Goal: Information Seeking & Learning: Learn about a topic

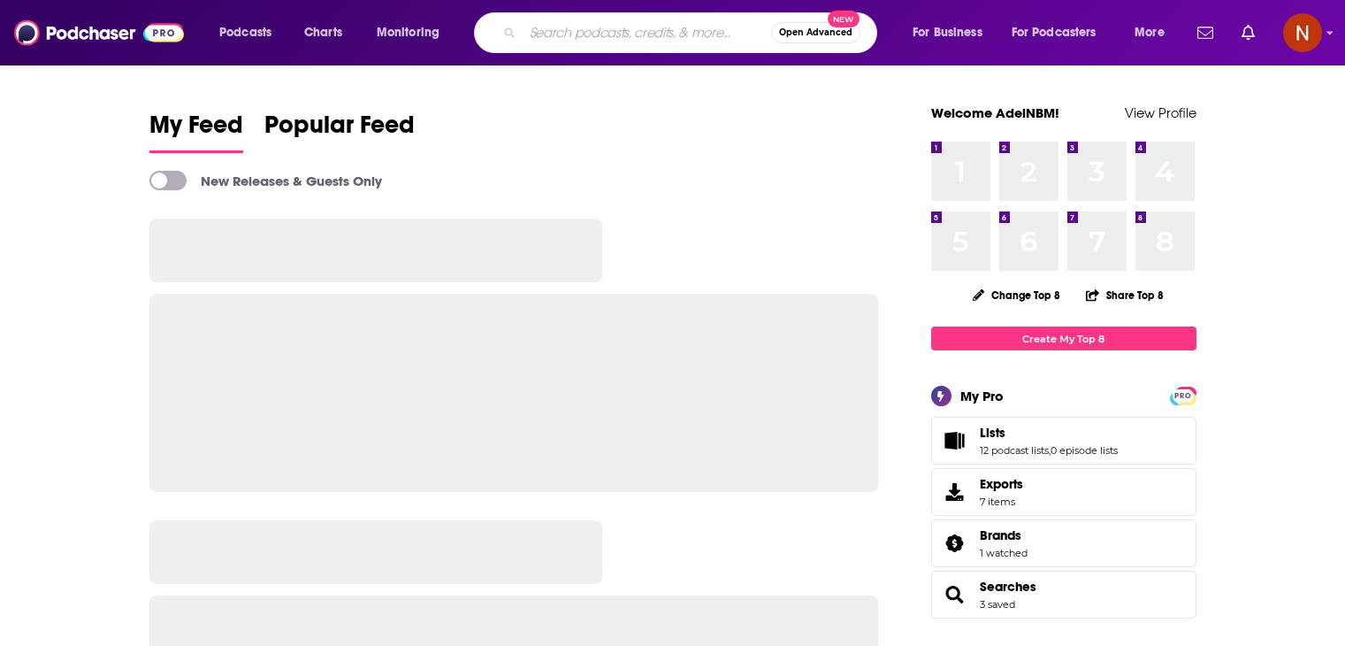
click at [602, 42] on input "Search podcasts, credits, & more..." at bounding box center [647, 33] width 249 height 28
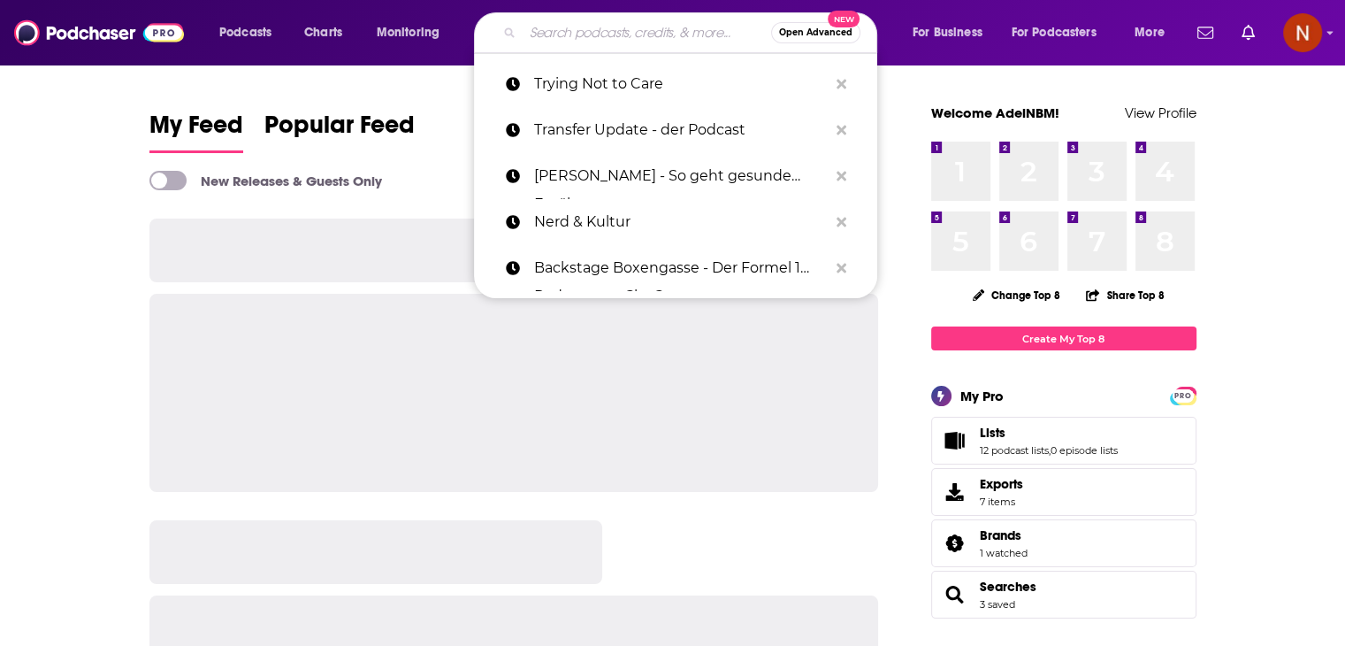
click at [602, 42] on input "Search podcasts, credits, & more..." at bounding box center [647, 33] width 249 height 28
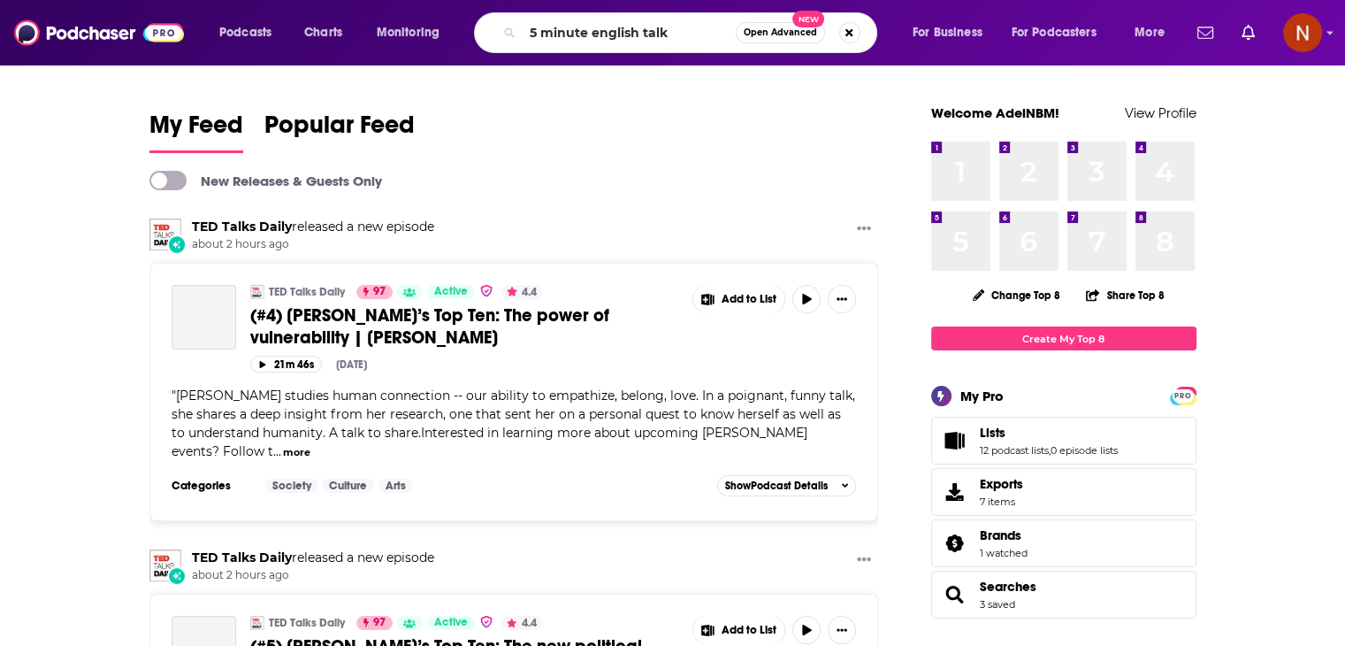
type input "5 minute english talk"
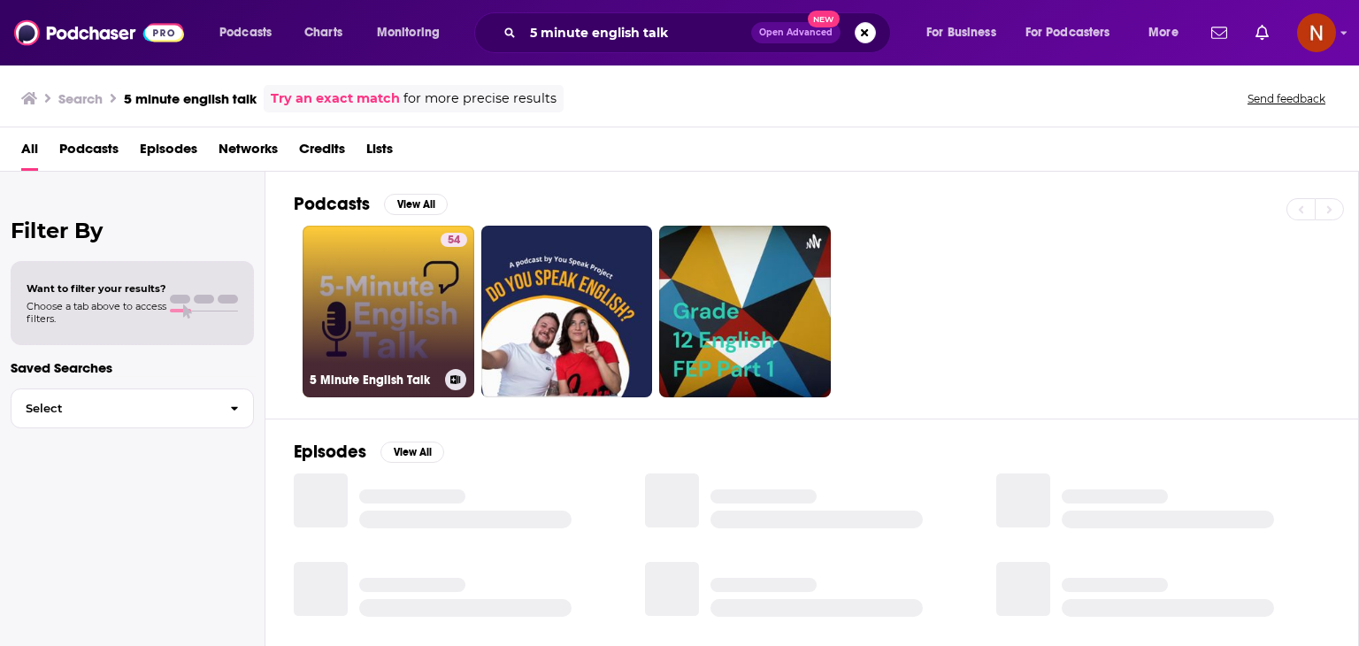
click at [379, 268] on link "54 5 Minute English Talk" at bounding box center [389, 312] width 172 height 172
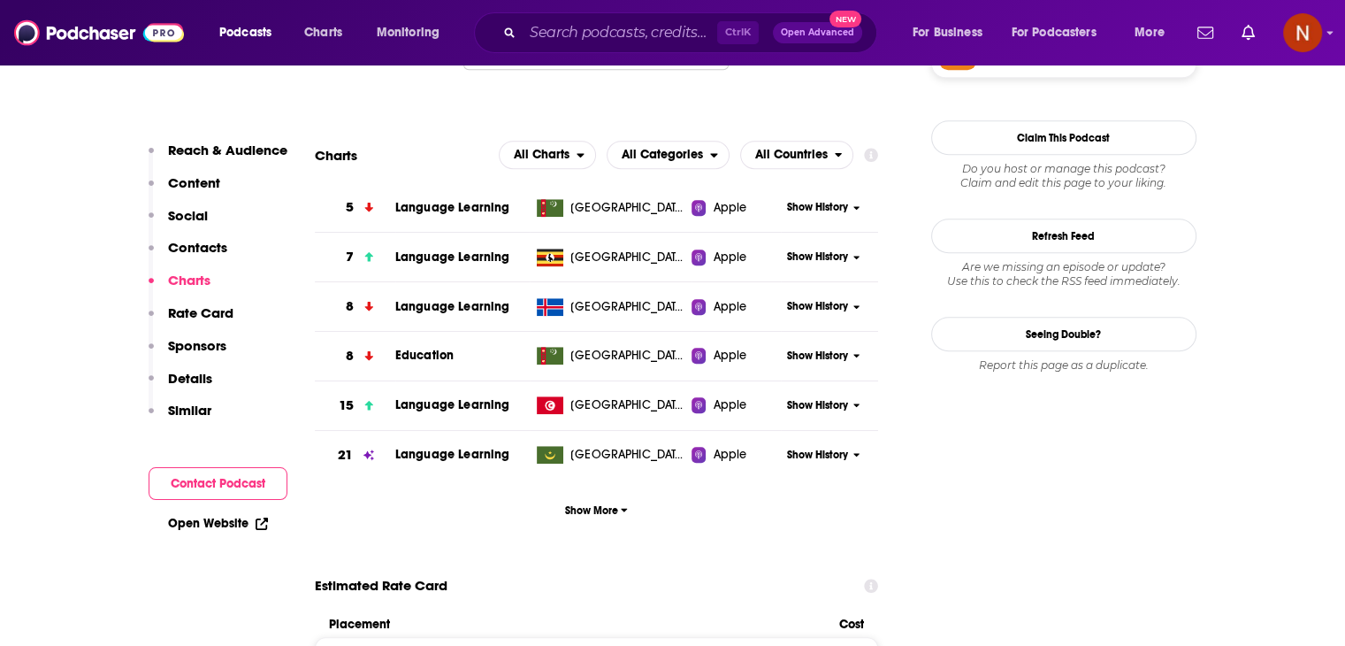
scroll to position [1560, 0]
click at [601, 511] on span "Show More" at bounding box center [596, 509] width 63 height 12
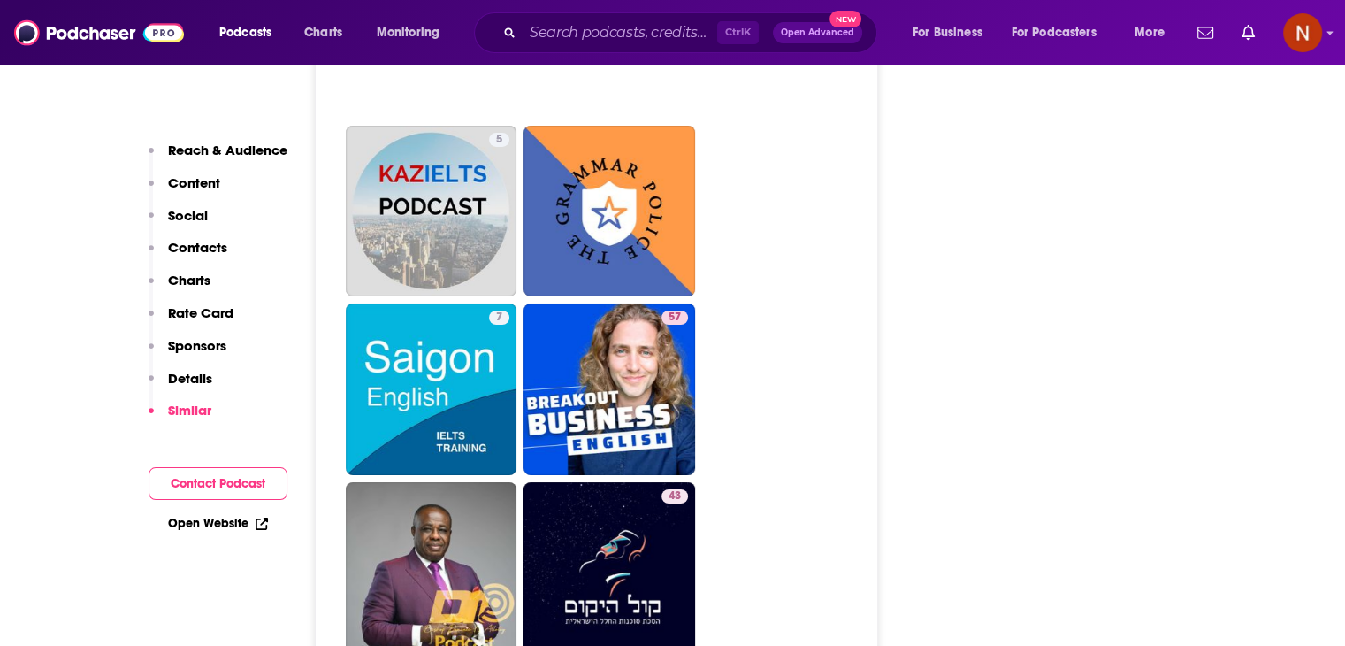
scroll to position [6188, 0]
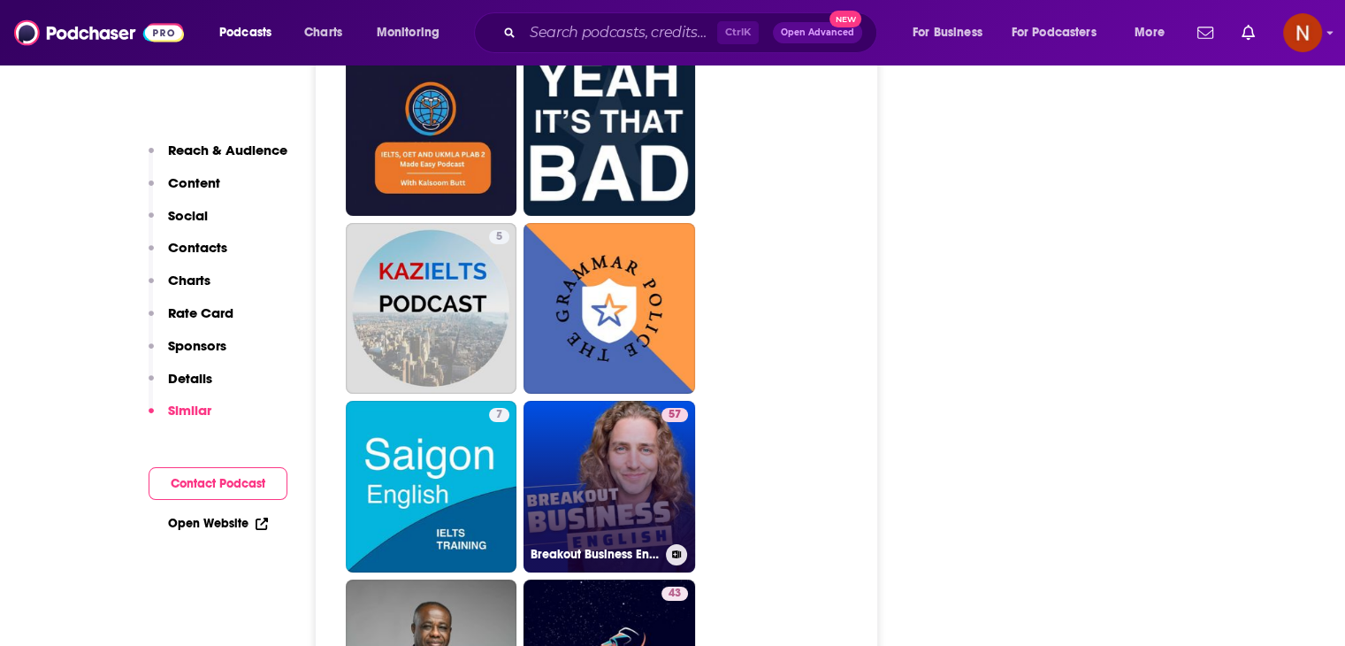
click at [613, 454] on link "57 Breakout Business English - Improve your vocabulary and confidence using Eng…" at bounding box center [610, 487] width 172 height 172
type input "[URL][DOMAIN_NAME]"
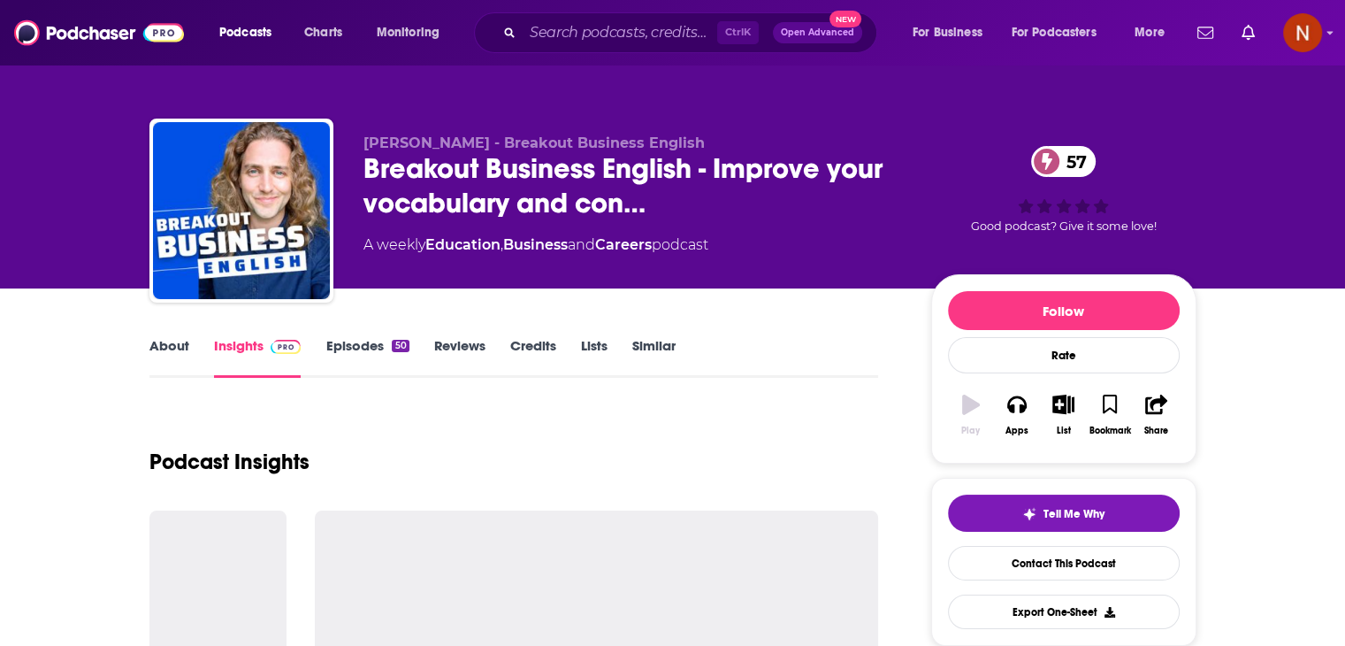
scroll to position [48, 0]
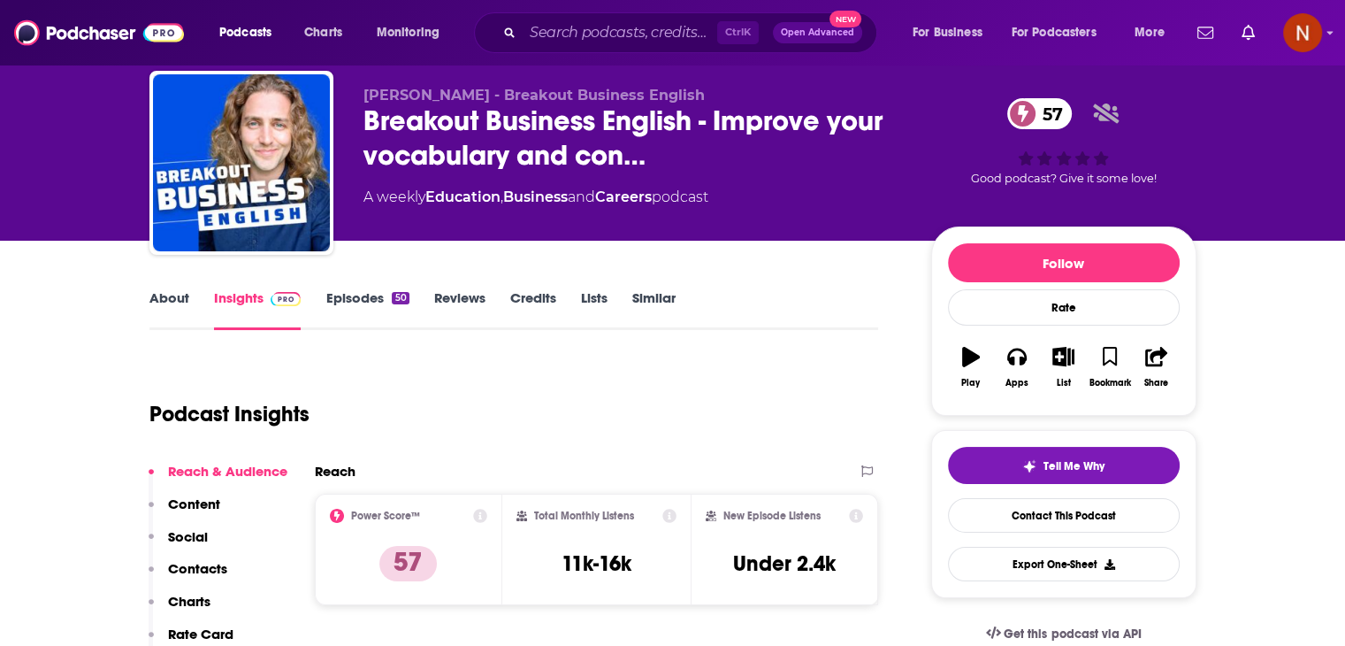
click at [404, 303] on div "50" at bounding box center [400, 298] width 17 height 12
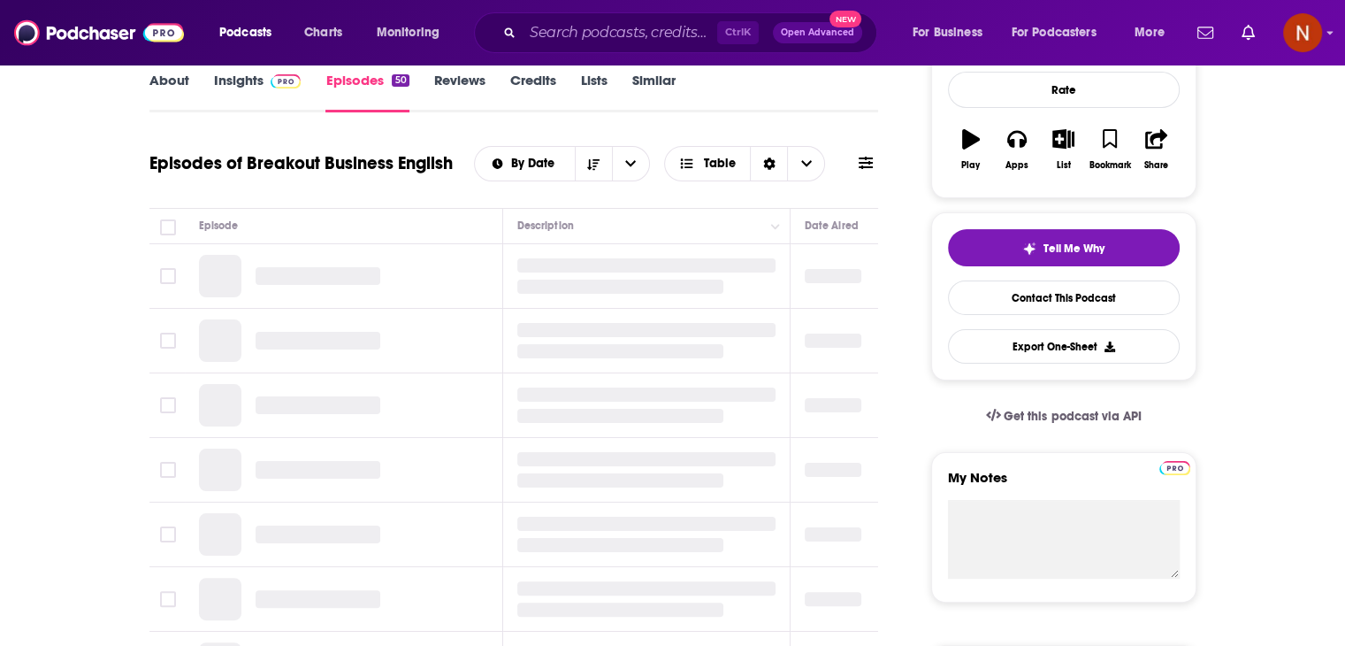
scroll to position [267, 0]
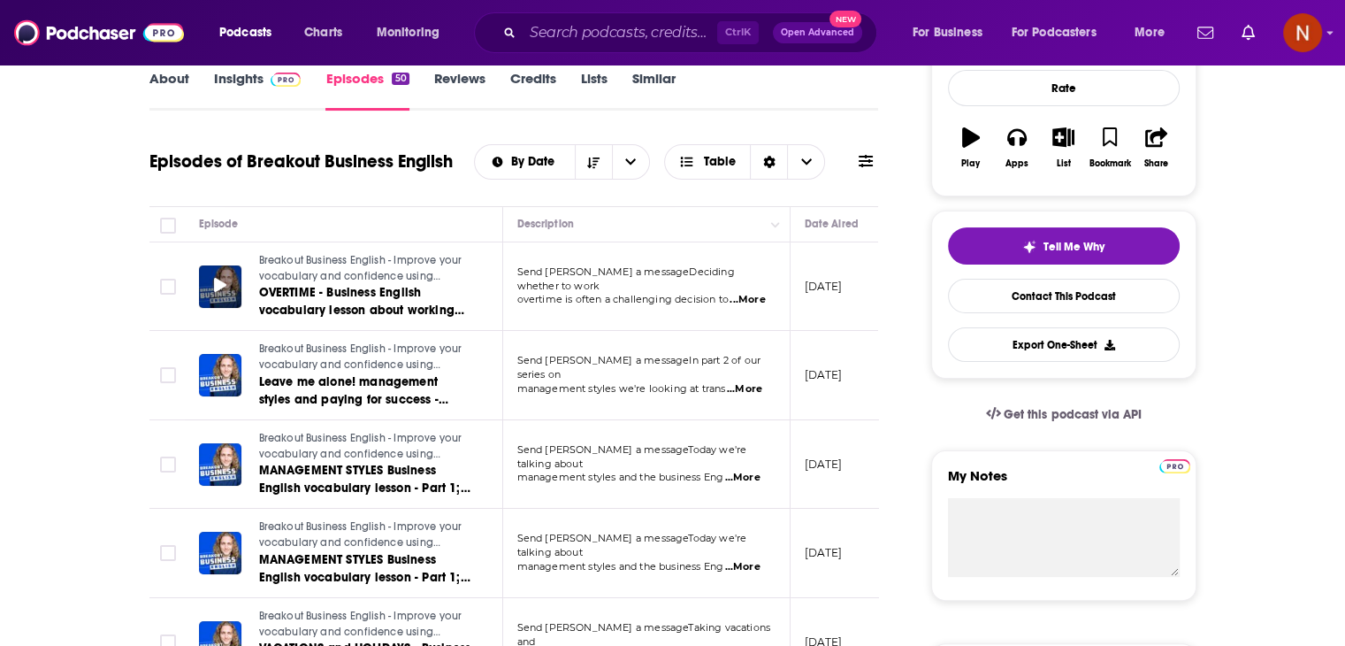
click at [221, 282] on icon at bounding box center [220, 285] width 12 height 14
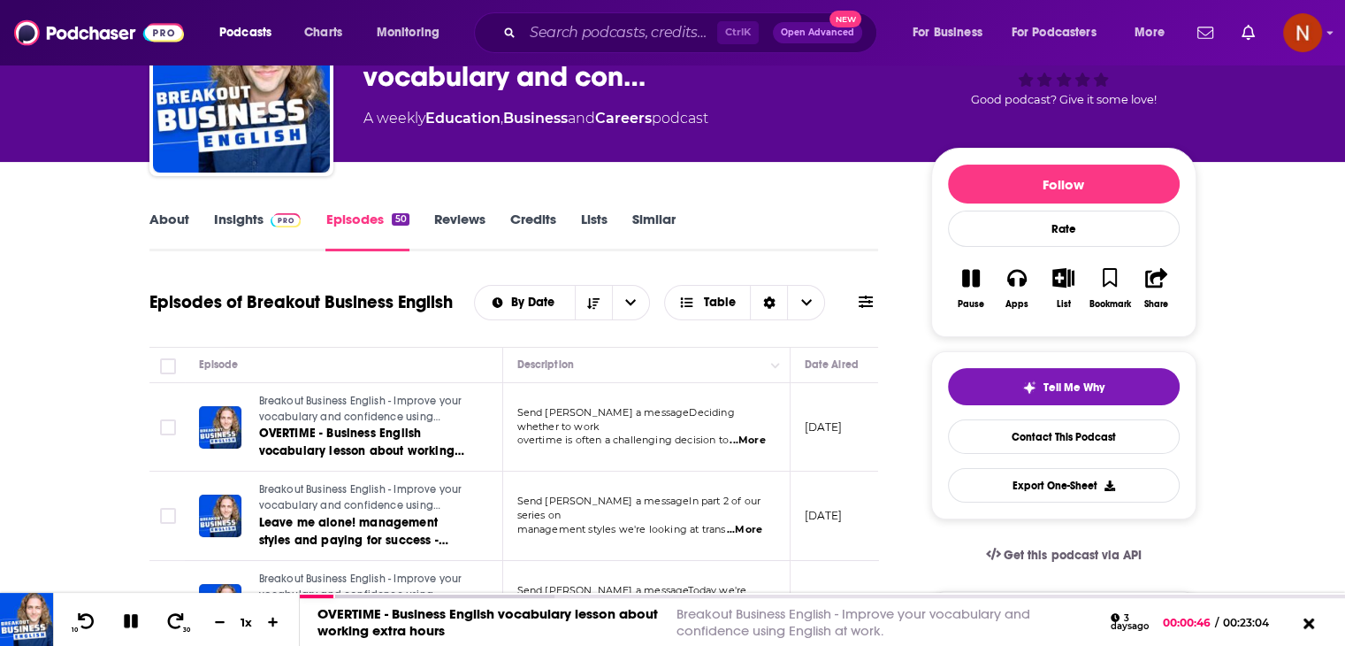
scroll to position [0, 0]
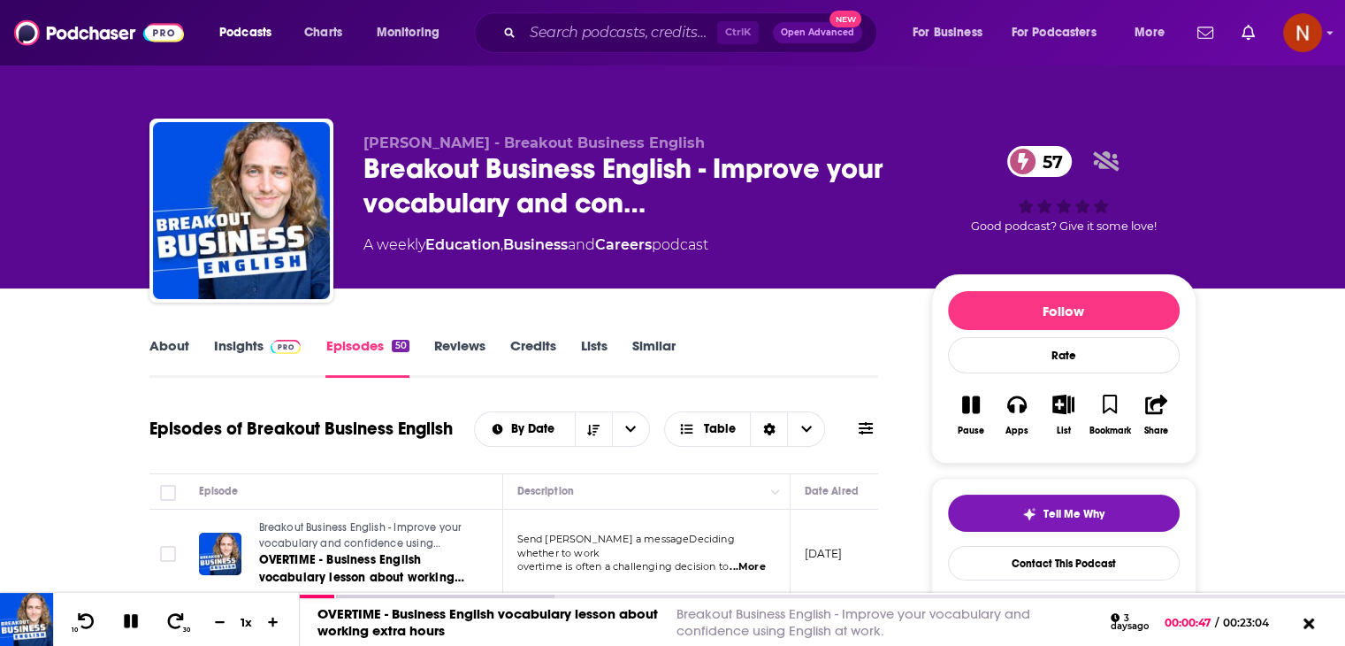
click at [222, 349] on link "Insights" at bounding box center [258, 357] width 88 height 41
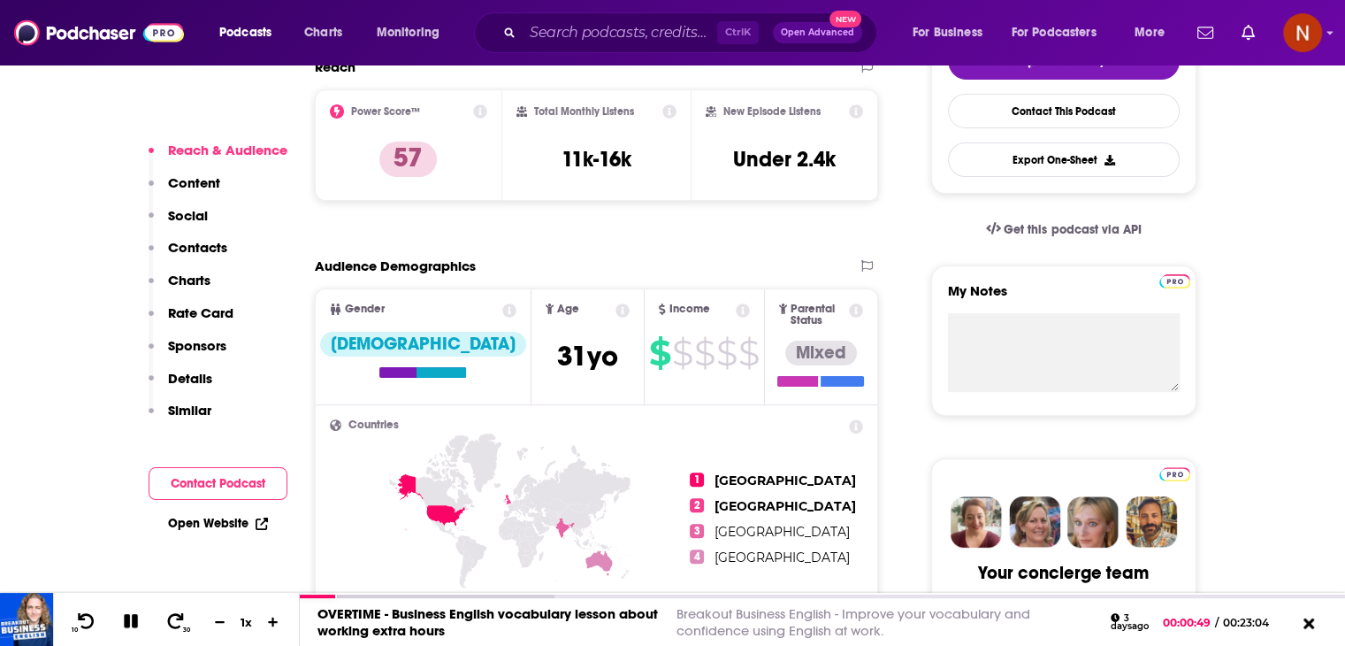
scroll to position [451, 0]
click at [760, 420] on h2 "Countries" at bounding box center [597, 425] width 534 height 11
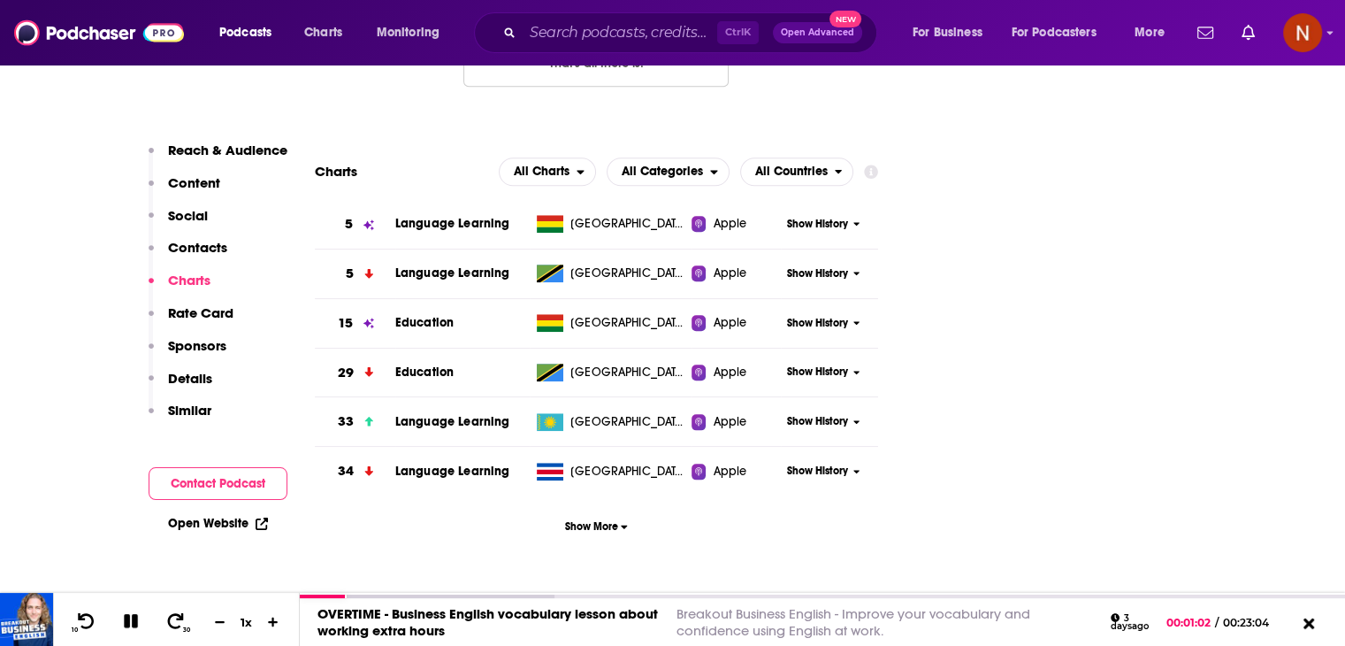
scroll to position [1904, 0]
click at [593, 519] on span "Show More" at bounding box center [596, 525] width 63 height 12
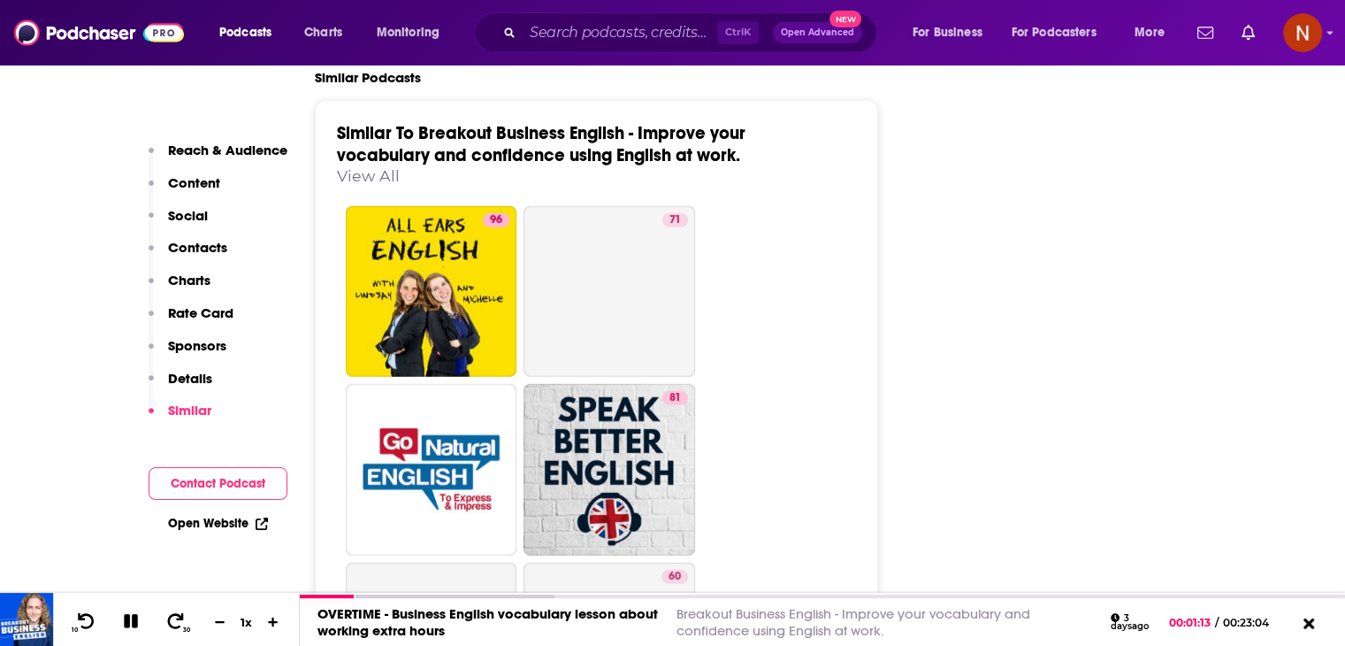
scroll to position [4801, 0]
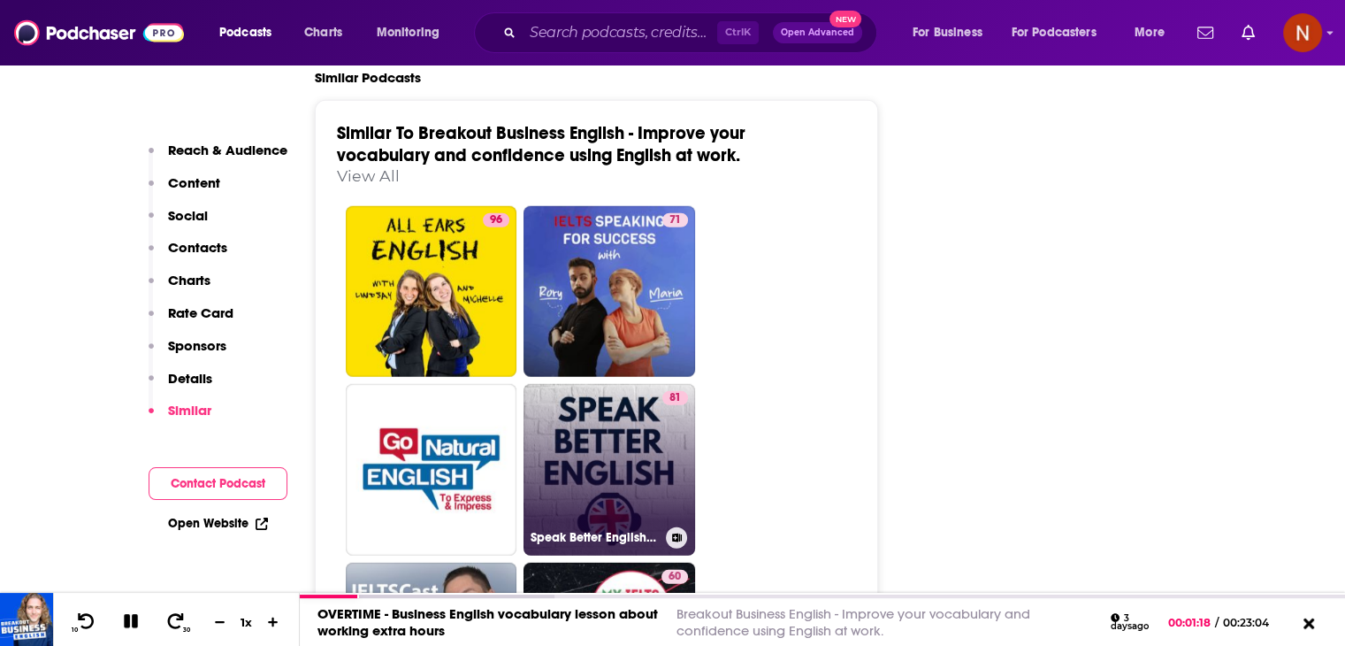
click at [626, 384] on link "81 Speak Better English with [PERSON_NAME]" at bounding box center [610, 470] width 172 height 172
type input "[URL][DOMAIN_NAME][PERSON_NAME]"
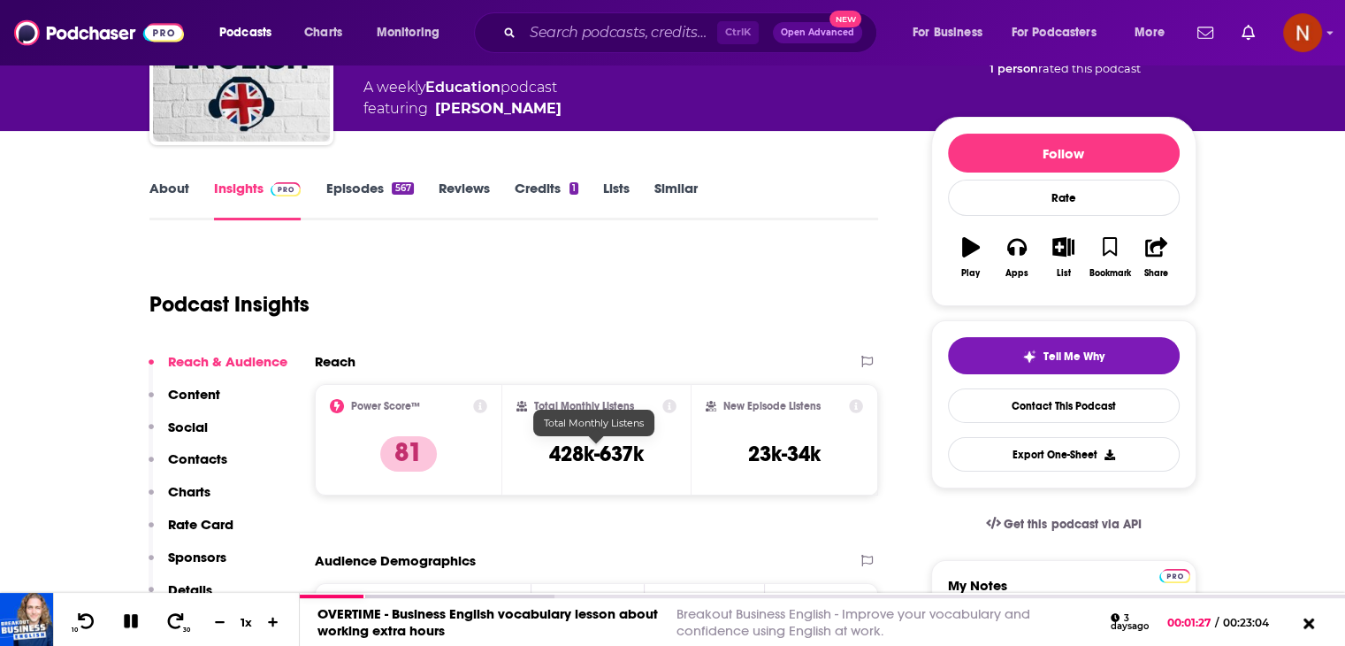
scroll to position [151, 0]
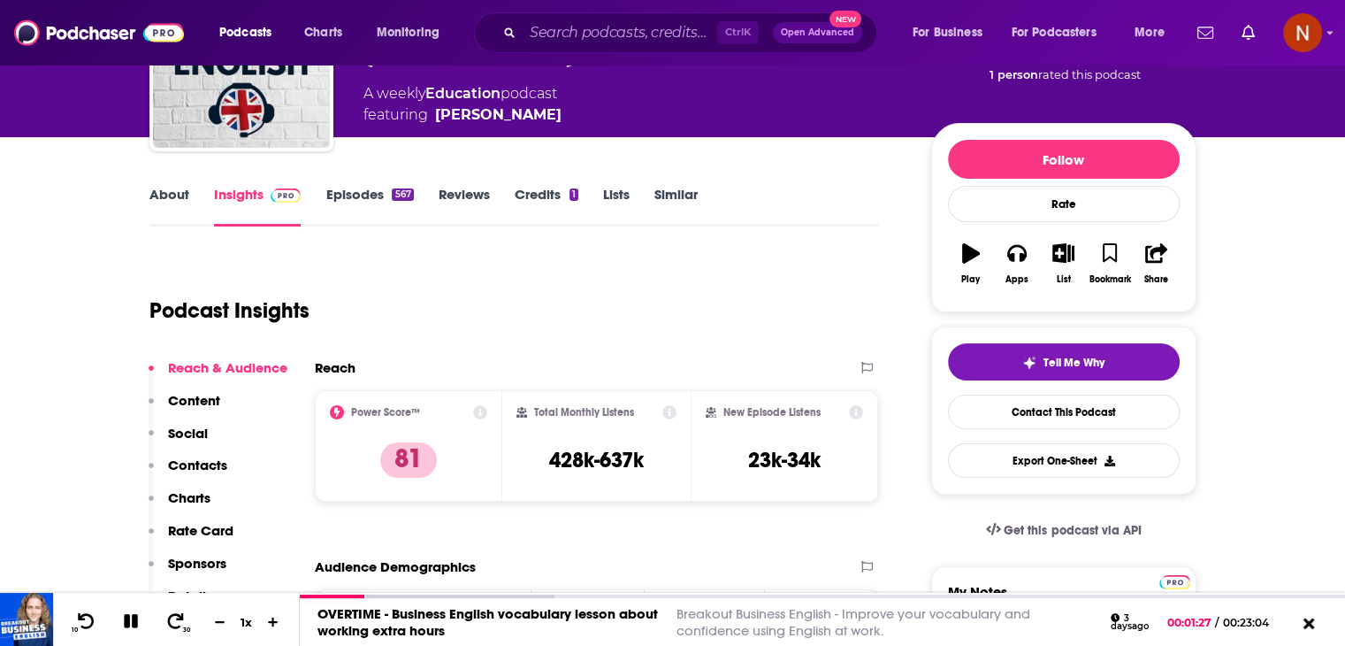
click at [361, 185] on div "About Insights Episodes 567 Reviews Credits 1 Lists Similar" at bounding box center [514, 204] width 730 height 43
click at [387, 200] on link "Episodes 567" at bounding box center [370, 206] width 88 height 41
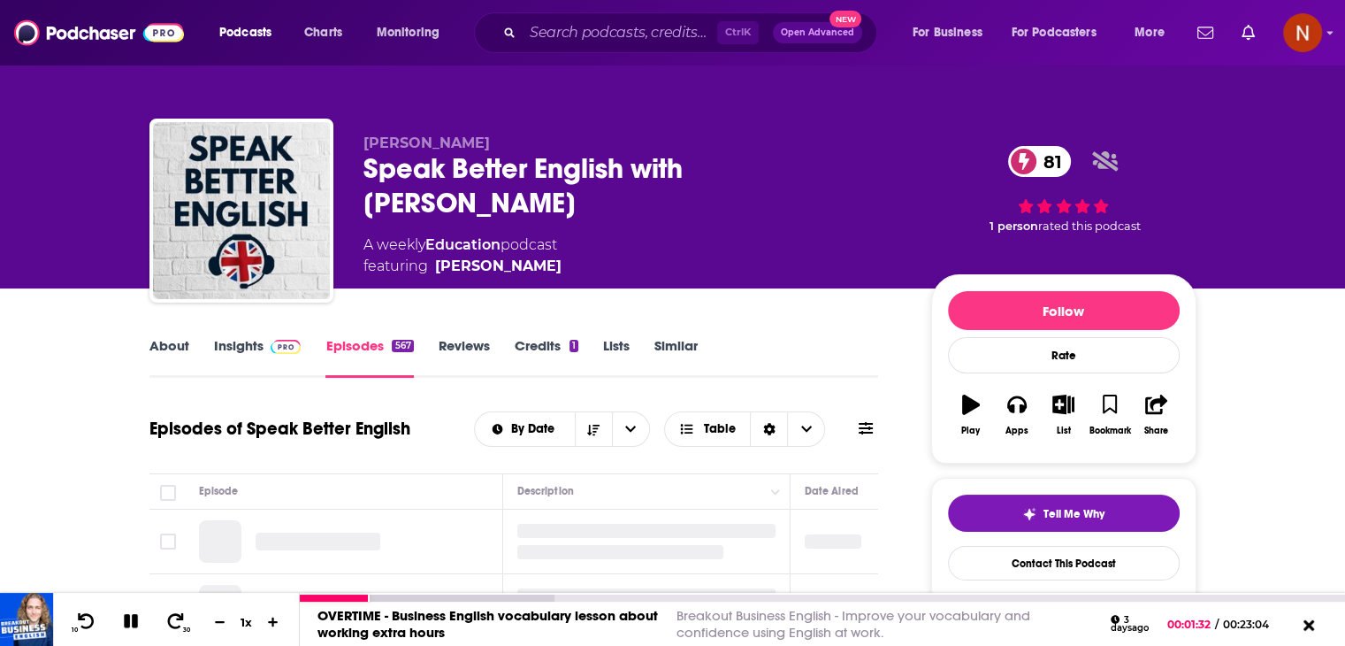
click at [137, 624] on icon at bounding box center [131, 621] width 14 height 14
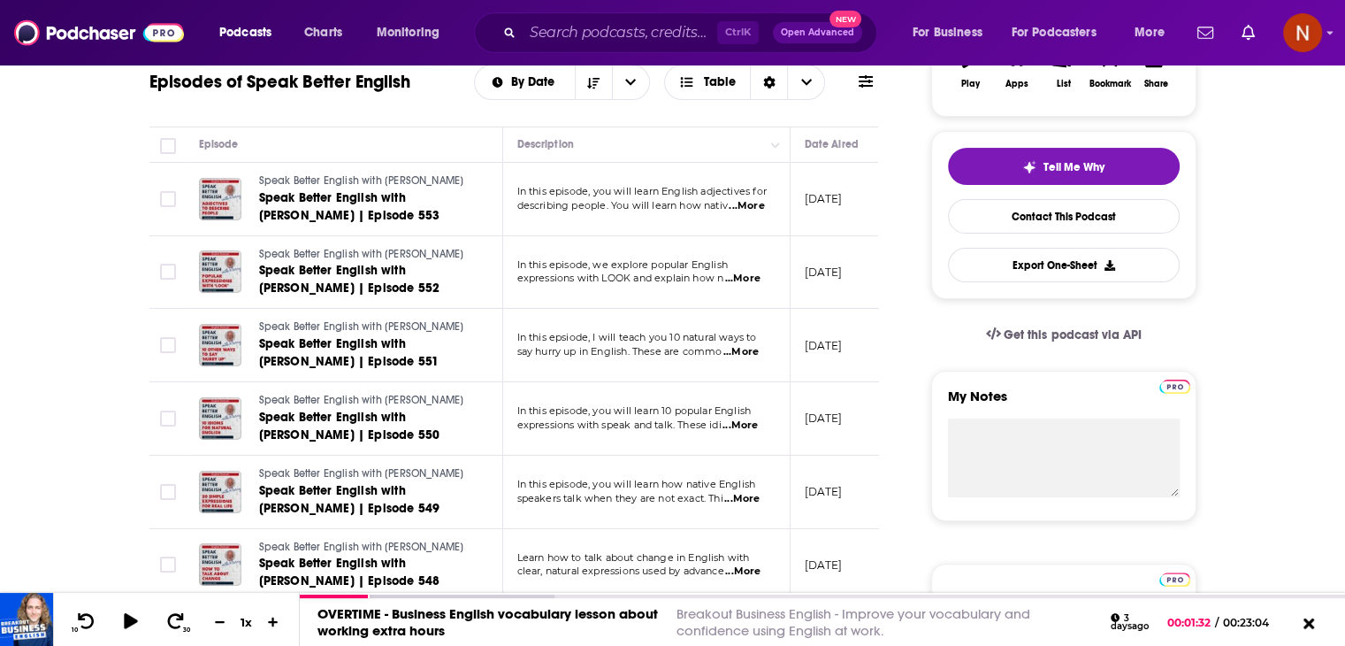
click at [569, 195] on span "In this episode, you will learn English adjectives for" at bounding box center [641, 191] width 249 height 12
click at [410, 196] on span "Speak Better English with [PERSON_NAME] | Episode 553" at bounding box center [349, 206] width 181 height 33
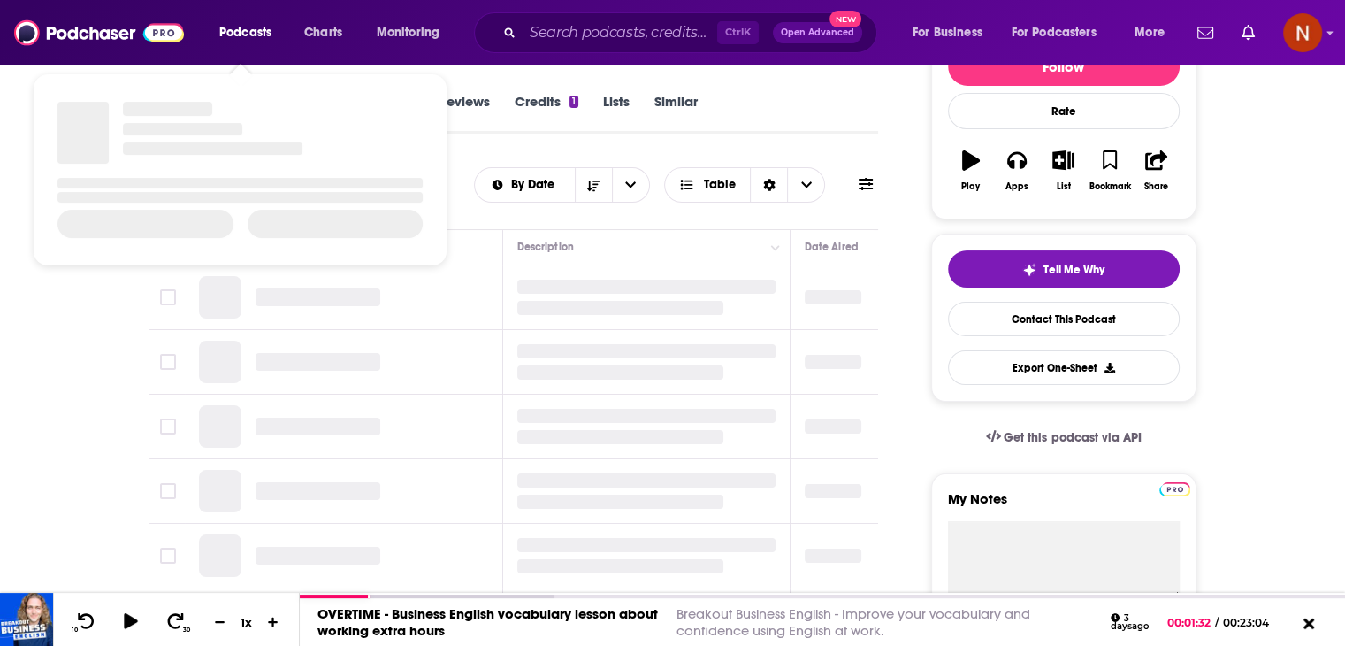
scroll to position [265, 0]
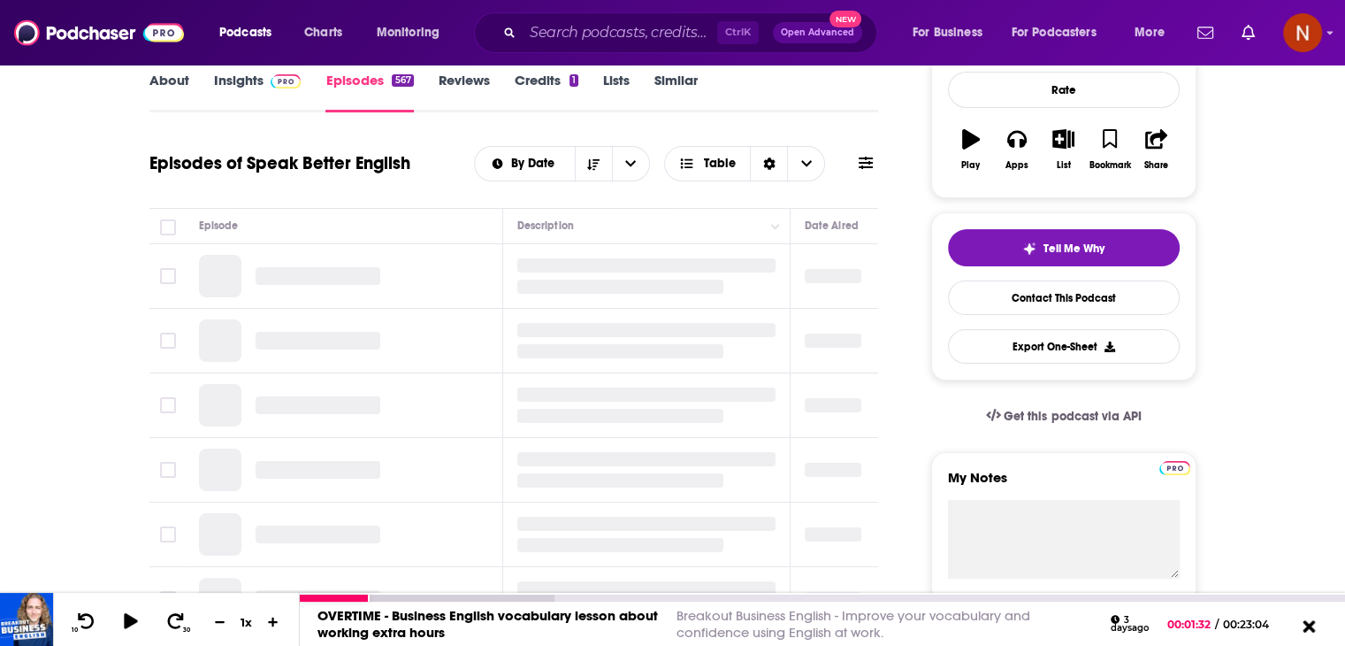
click at [1303, 622] on icon at bounding box center [1309, 625] width 12 height 12
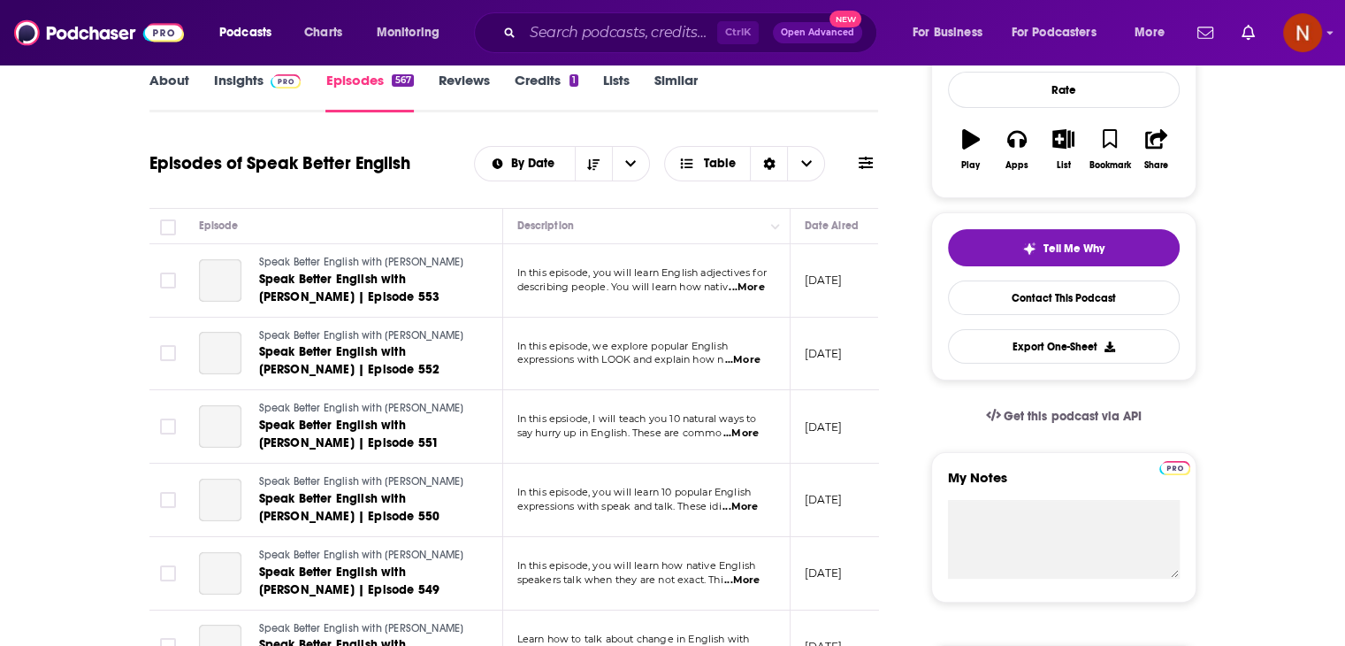
scroll to position [0, 0]
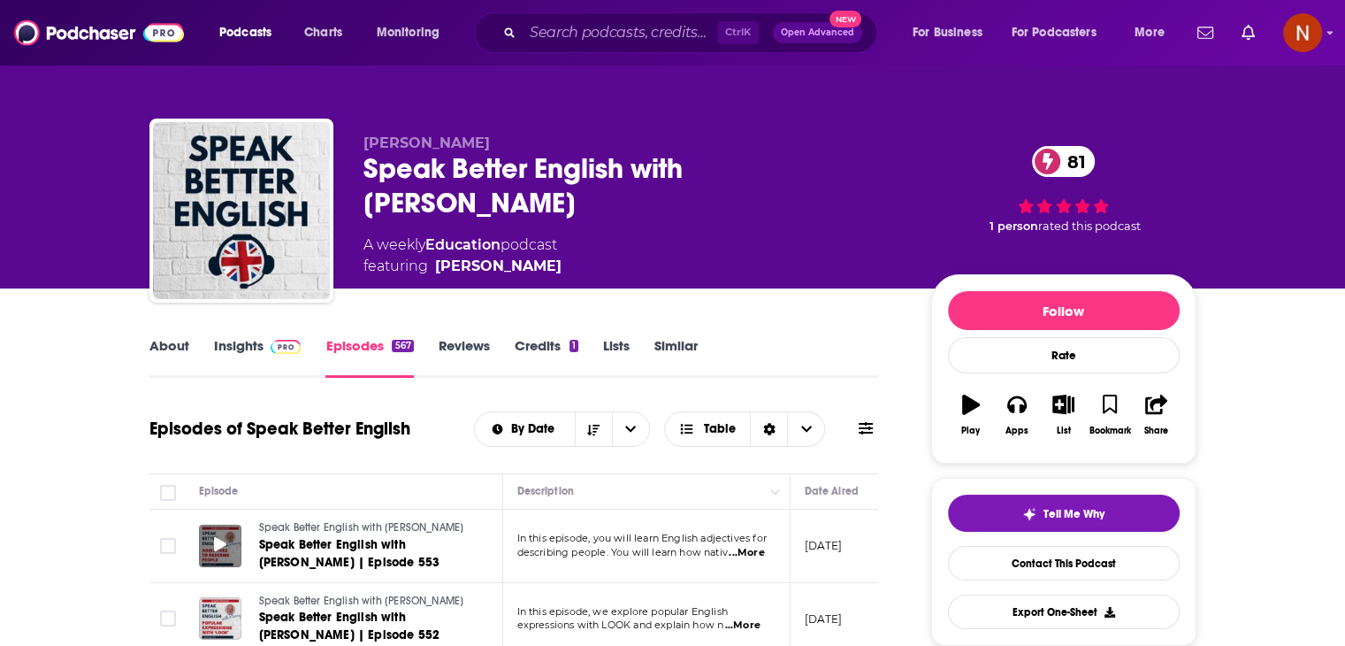
click at [219, 540] on icon at bounding box center [220, 544] width 12 height 14
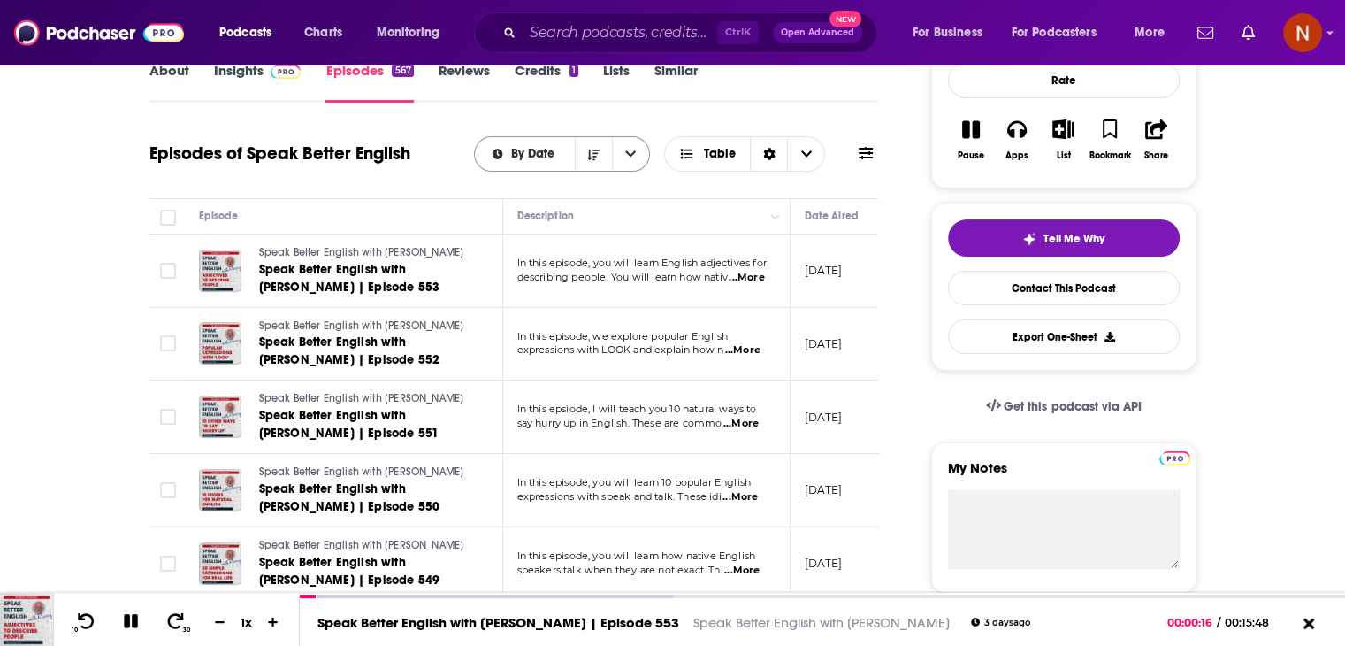
scroll to position [274, 0]
click at [470, 618] on link "Speak Better English with [PERSON_NAME] | Episode 553" at bounding box center [499, 624] width 362 height 17
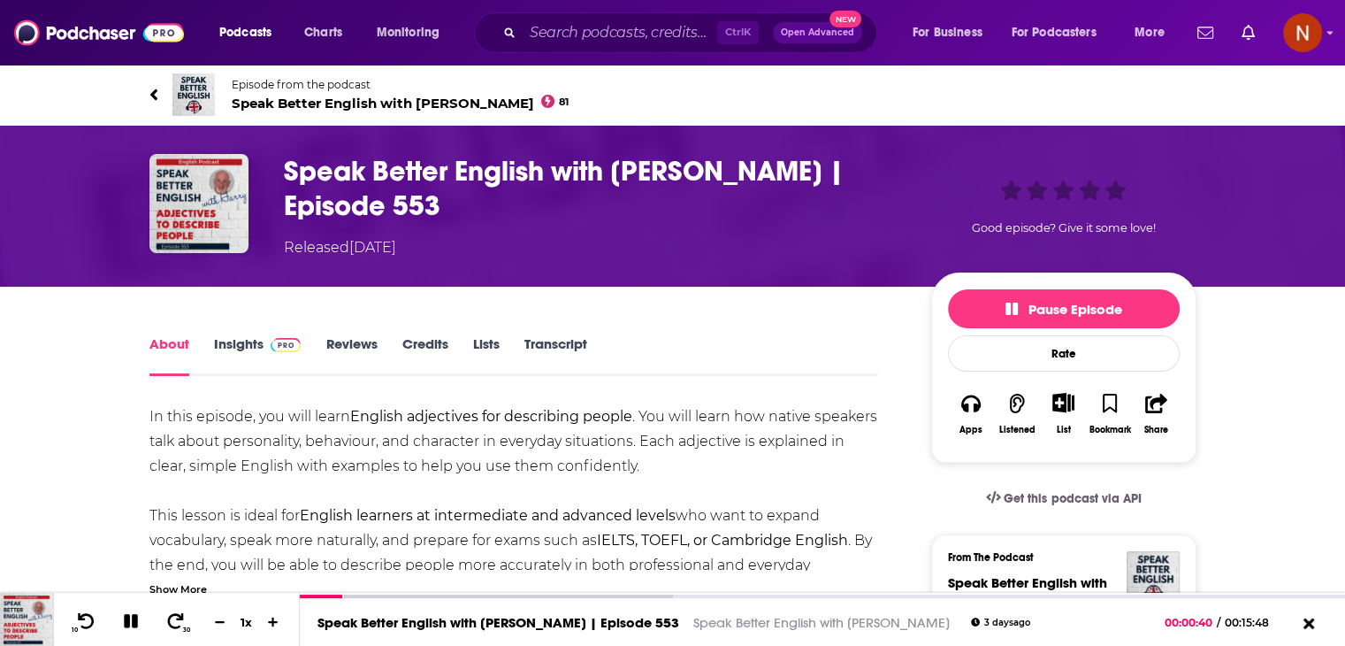
click at [261, 351] on link "Insights" at bounding box center [258, 355] width 88 height 41
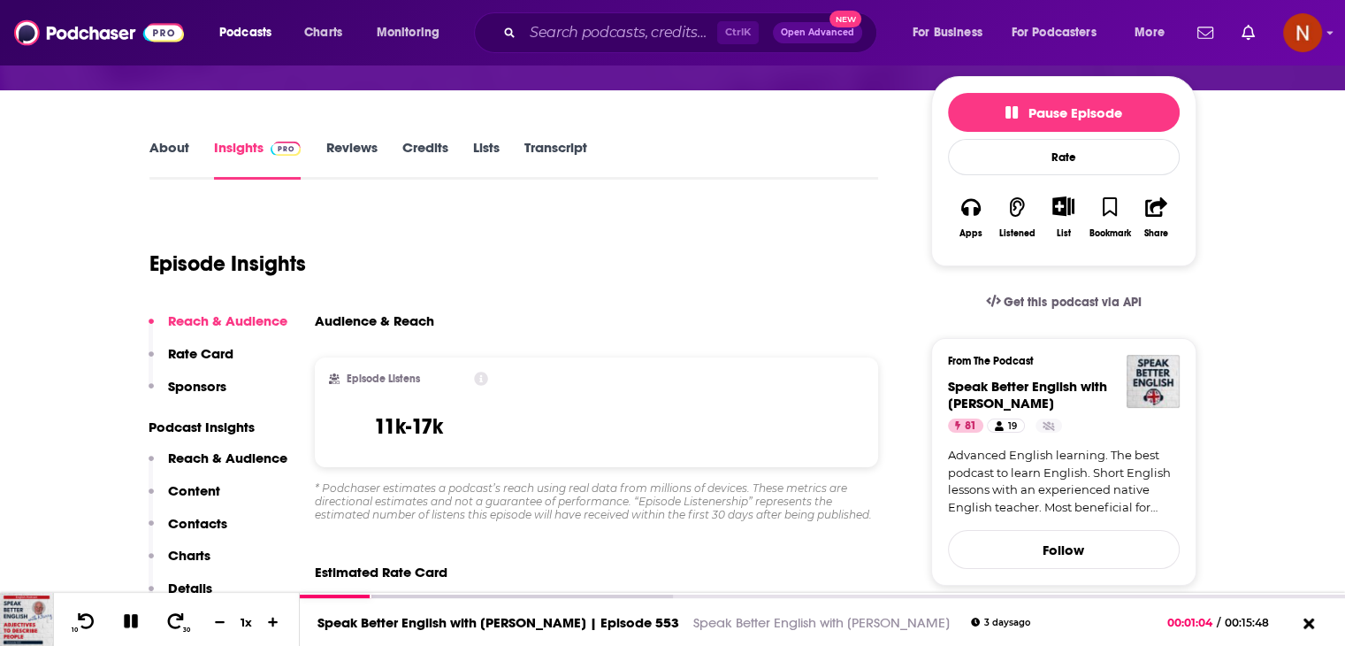
scroll to position [223, 0]
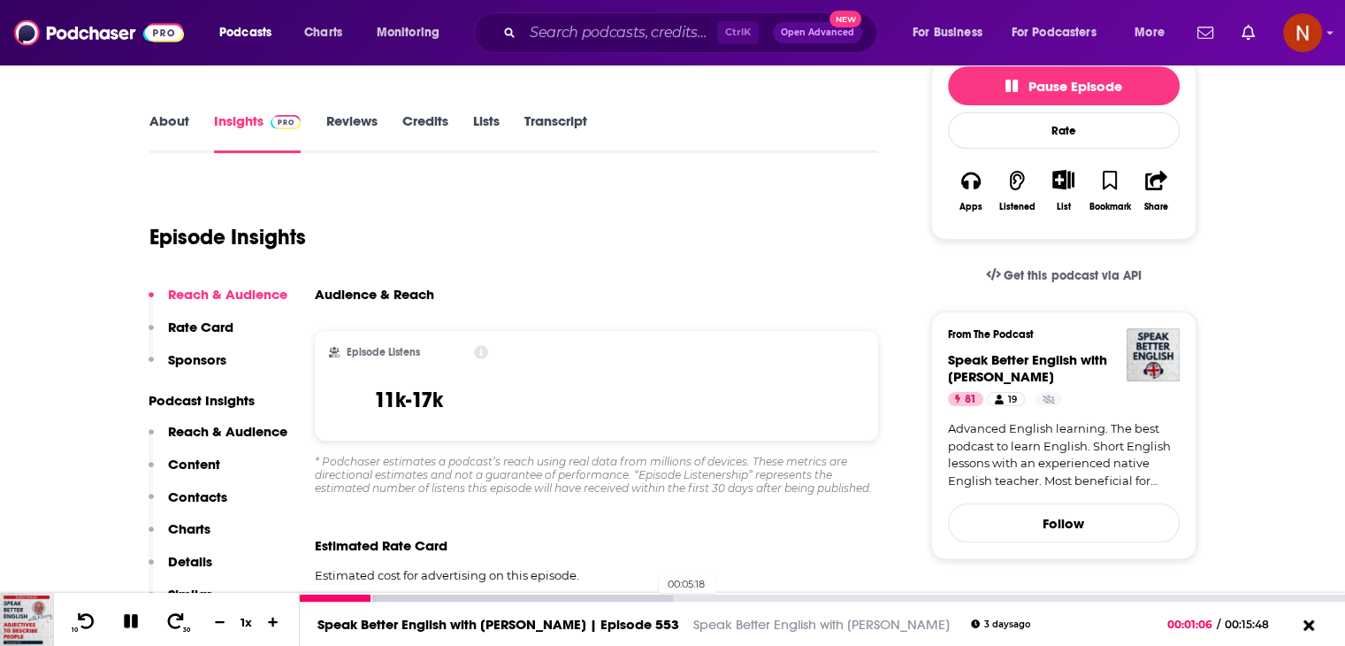
click at [650, 596] on div at bounding box center [486, 597] width 373 height 7
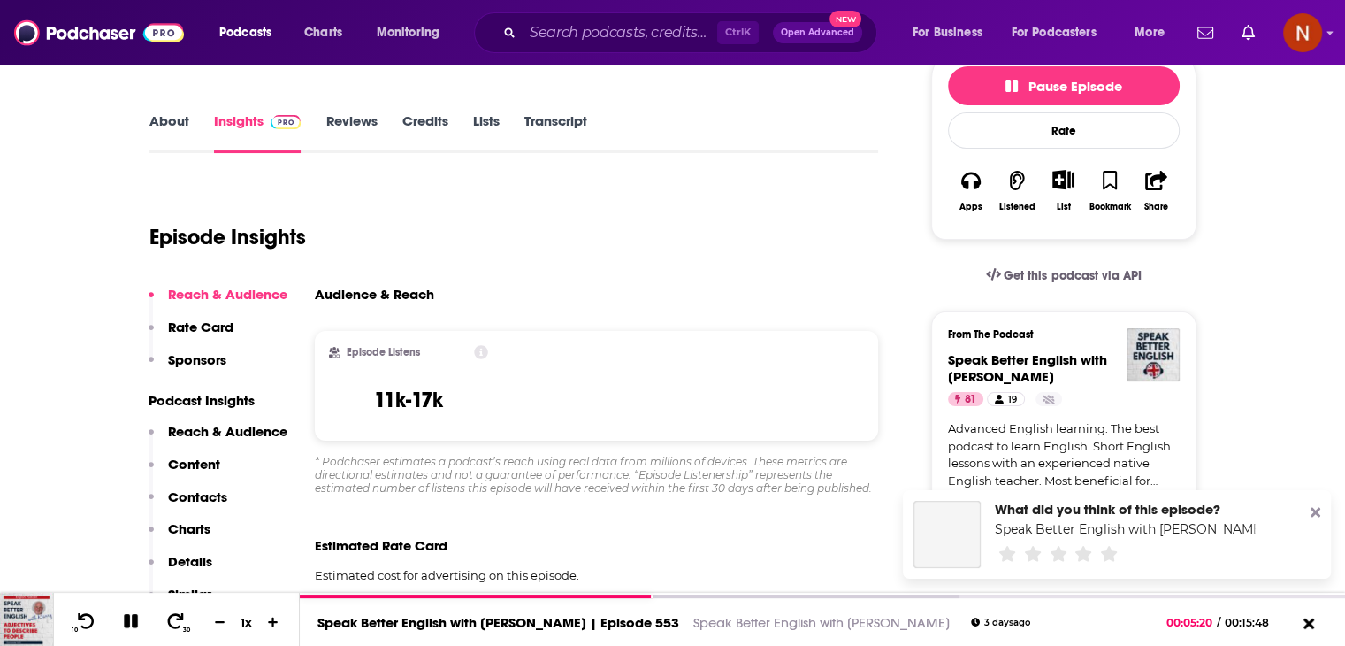
click at [1320, 517] on icon at bounding box center [1316, 512] width 10 height 14
